Goal: Answer question/provide support: Share knowledge or assist other users

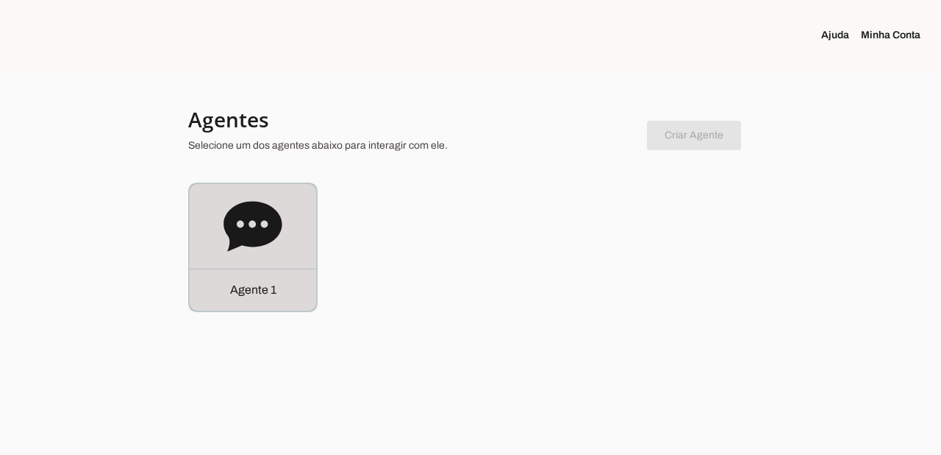
click at [245, 303] on div "Agente 1" at bounding box center [253, 289] width 126 height 42
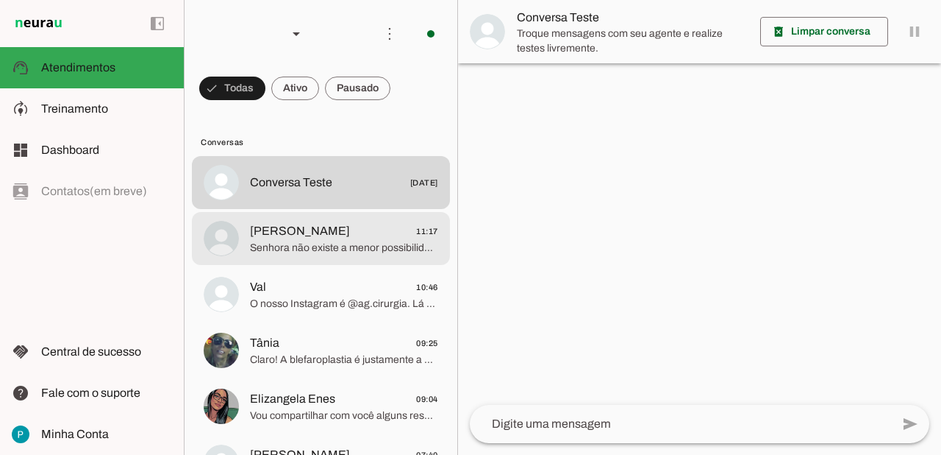
click at [354, 249] on span "Senhora não existe a menor possibilidade de se operar apenas um olho. Além da d…" at bounding box center [344, 247] width 188 height 15
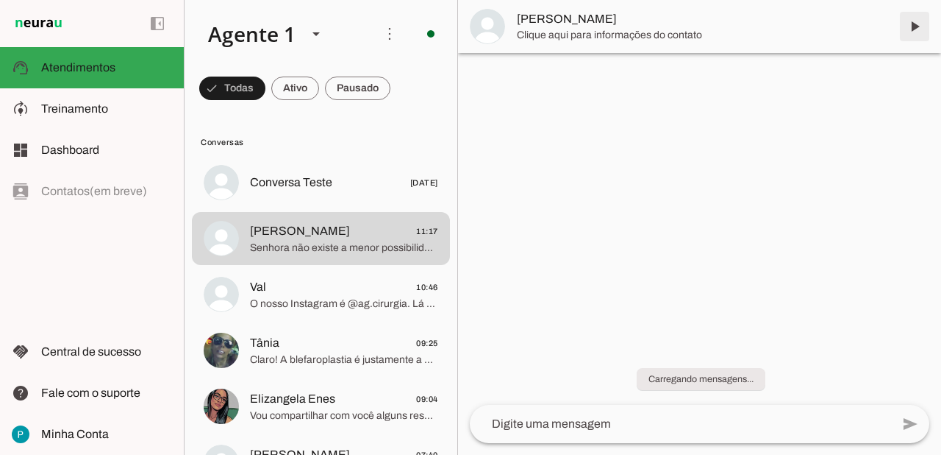
click at [924, 31] on span at bounding box center [914, 26] width 35 height 35
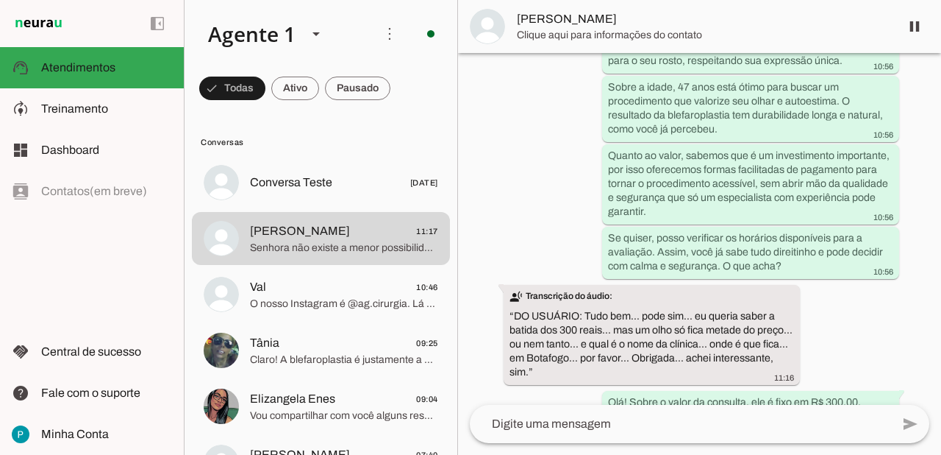
scroll to position [2207, 0]
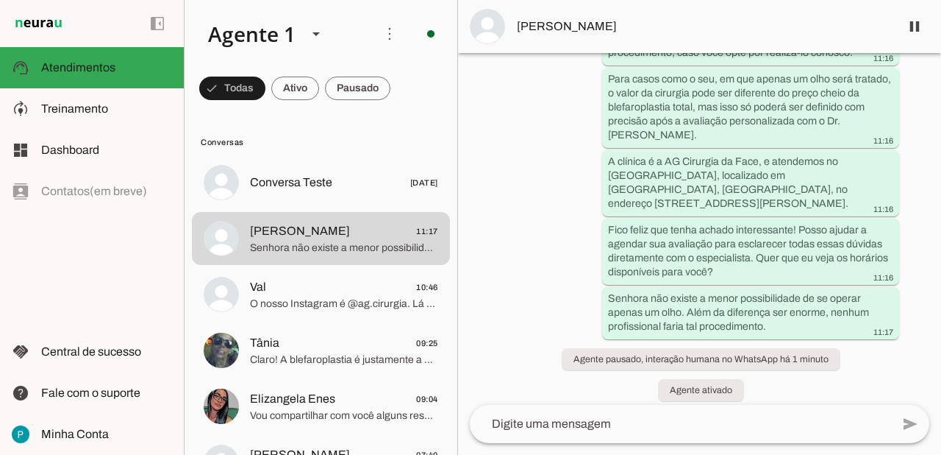
click at [603, 427] on textarea at bounding box center [680, 424] width 421 height 18
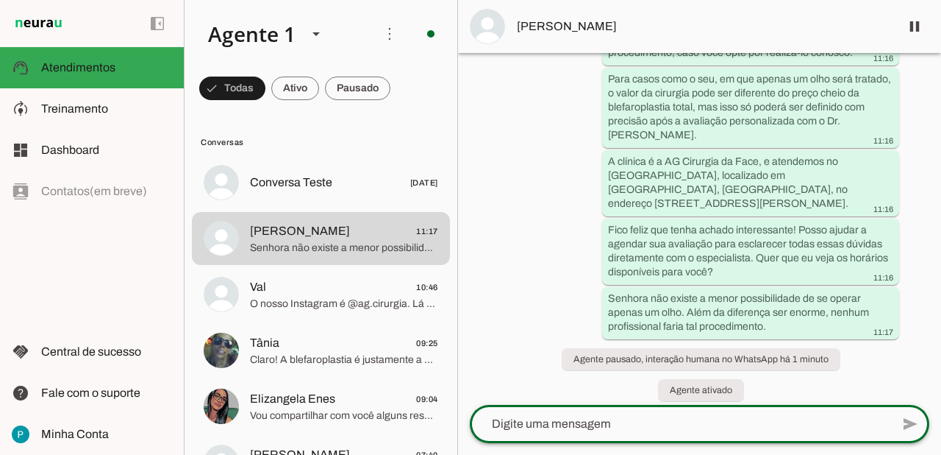
paste textarea "R. [PERSON_NAME][STREET_ADDRESS]"
type textarea "R. [PERSON_NAME][STREET_ADDRESS]"
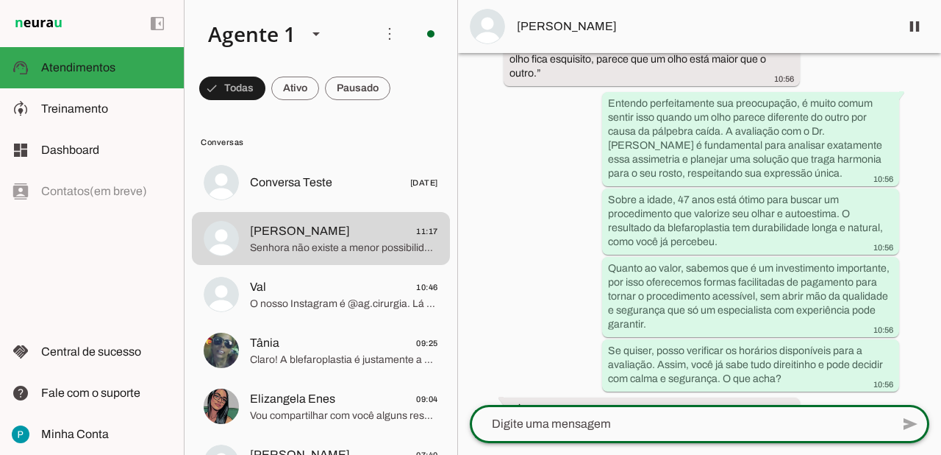
scroll to position [2254, 0]
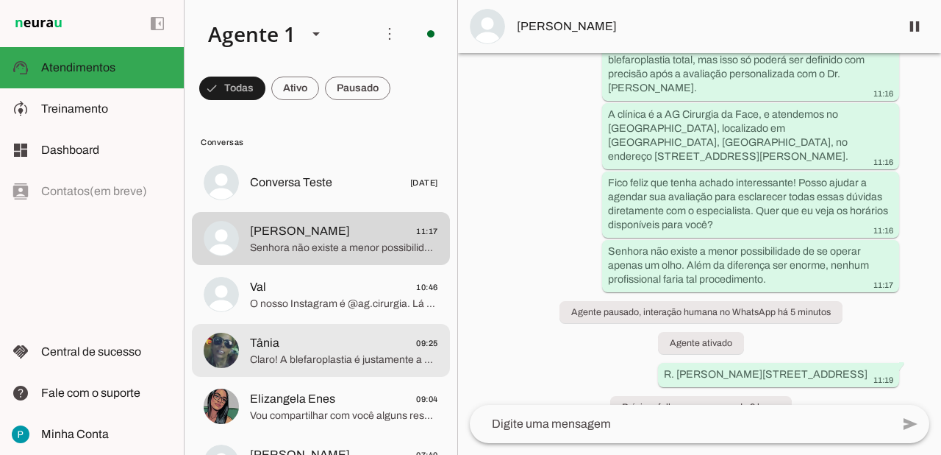
scroll to position [76, 0]
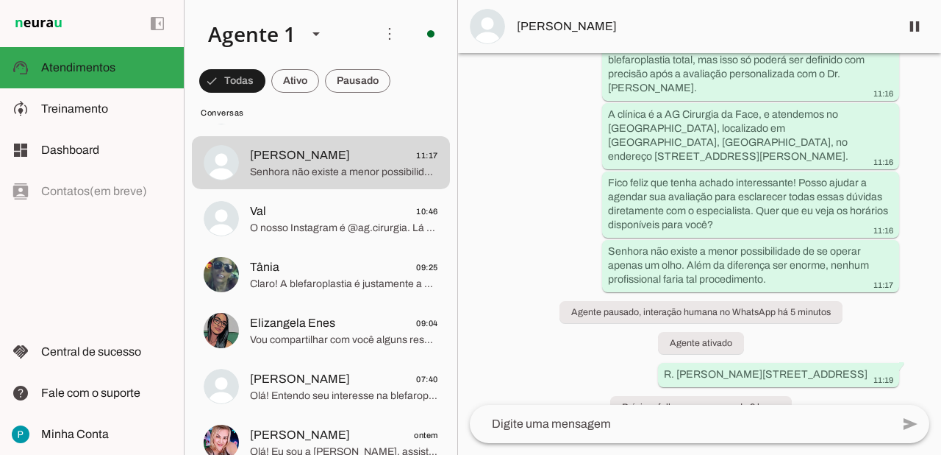
click at [321, 0] on md-item "more_vert circle Ações do Agente Agente ligado e respondendo automaticamente O …" at bounding box center [321, 34] width 273 height 68
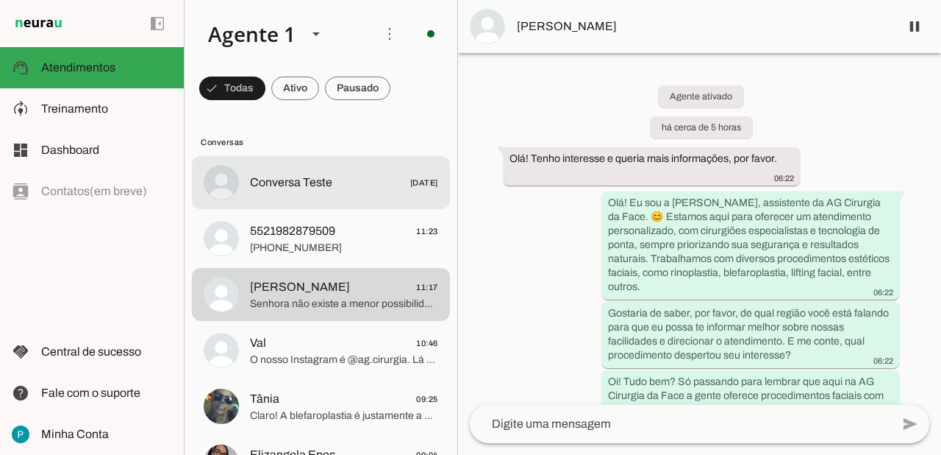
click at [357, 238] on span "5521982879509 11:23" at bounding box center [344, 231] width 188 height 18
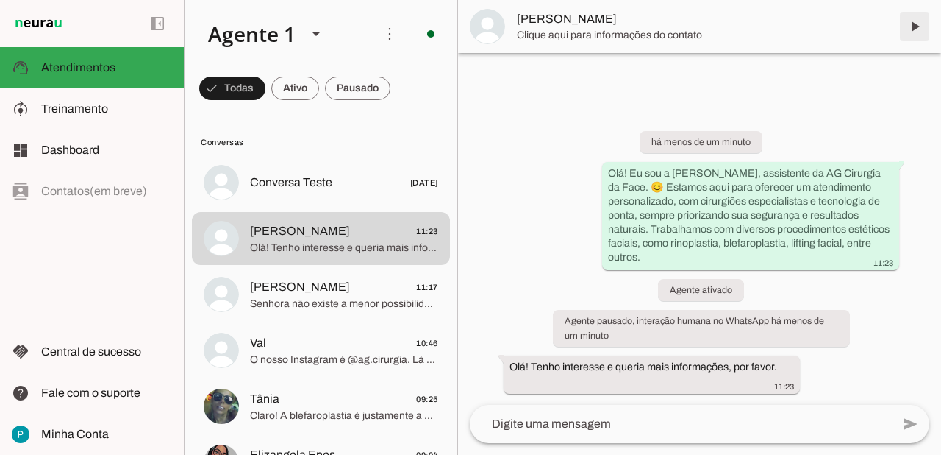
click at [920, 28] on span at bounding box center [914, 26] width 35 height 35
